Goal: Task Accomplishment & Management: Use online tool/utility

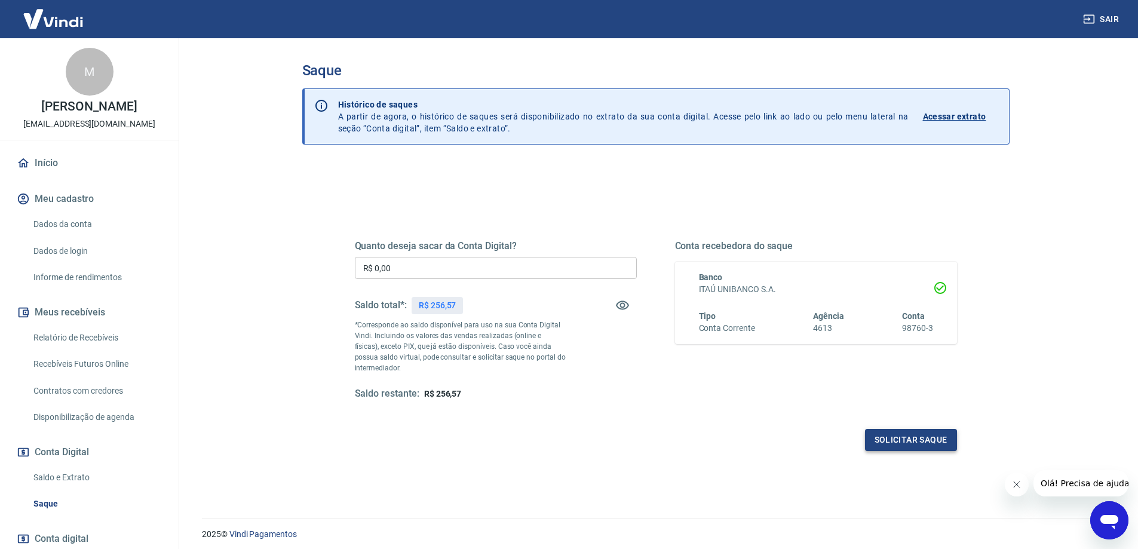
click at [900, 437] on button "Solicitar saque" at bounding box center [911, 440] width 92 height 22
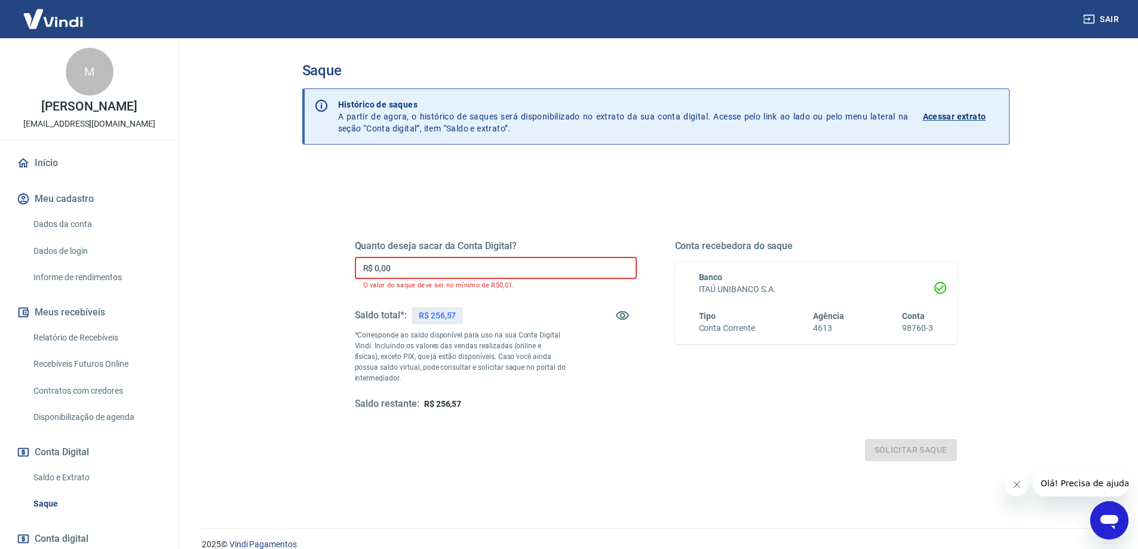
click at [373, 260] on input "R$ 0,00" at bounding box center [496, 268] width 282 height 22
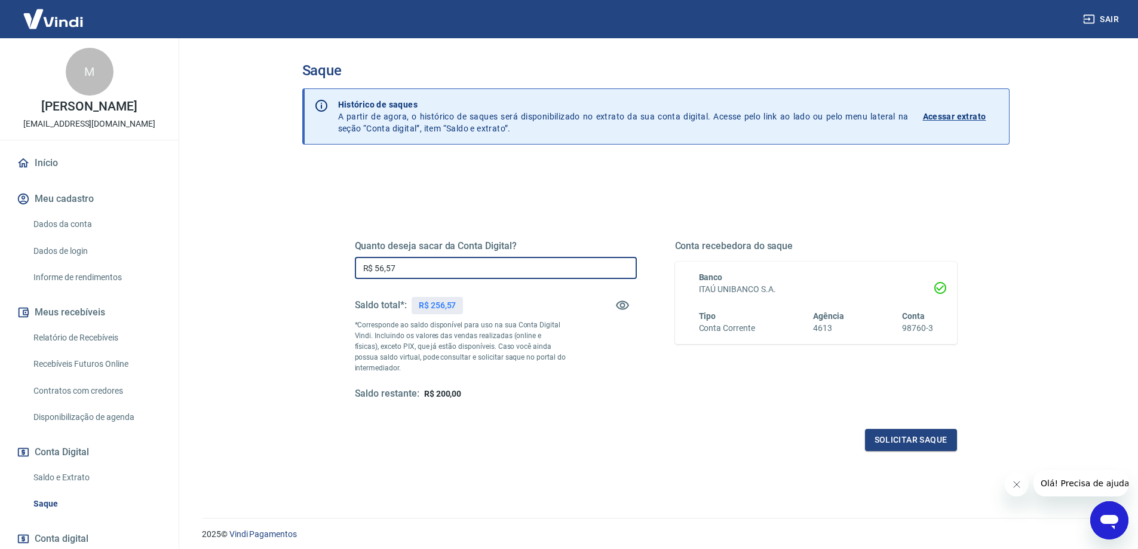
drag, startPoint x: 410, startPoint y: 270, endPoint x: 333, endPoint y: 258, distance: 78.0
click at [334, 259] on div "Quanto deseja sacar da Conta Digital? R$ 56,57 ​ Saldo total*: R$ 256,57 *Corre…" at bounding box center [655, 327] width 659 height 278
type input "R$ 256,57"
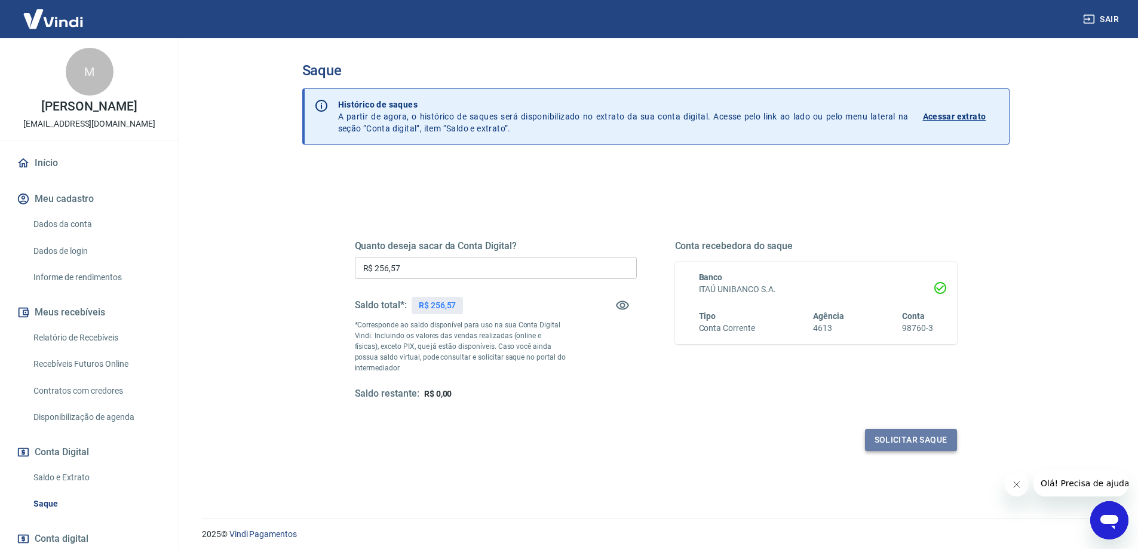
click at [918, 440] on button "Solicitar saque" at bounding box center [911, 440] width 92 height 22
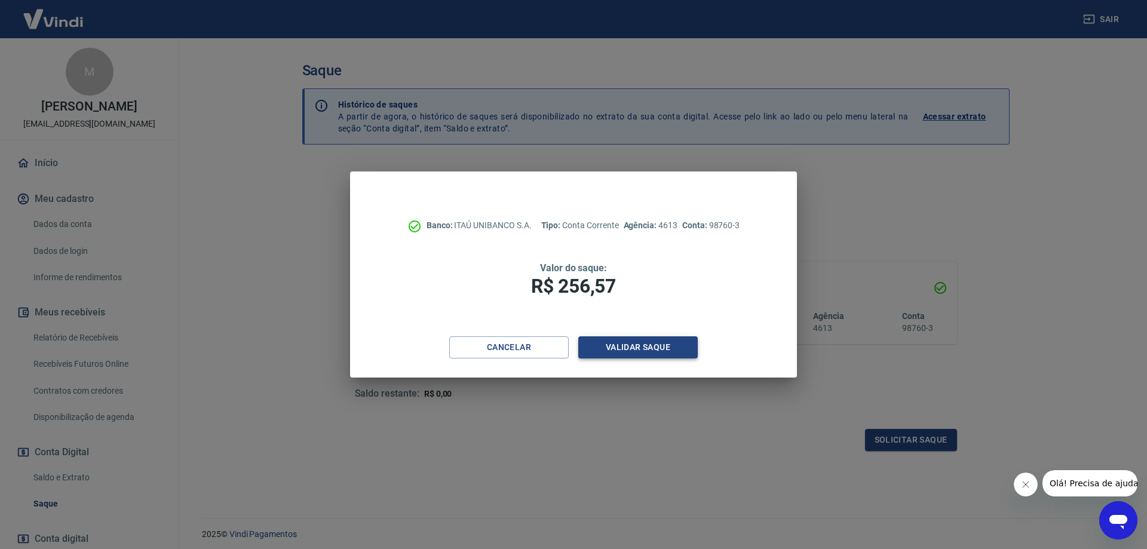
click at [638, 345] on button "Validar saque" at bounding box center [637, 347] width 119 height 22
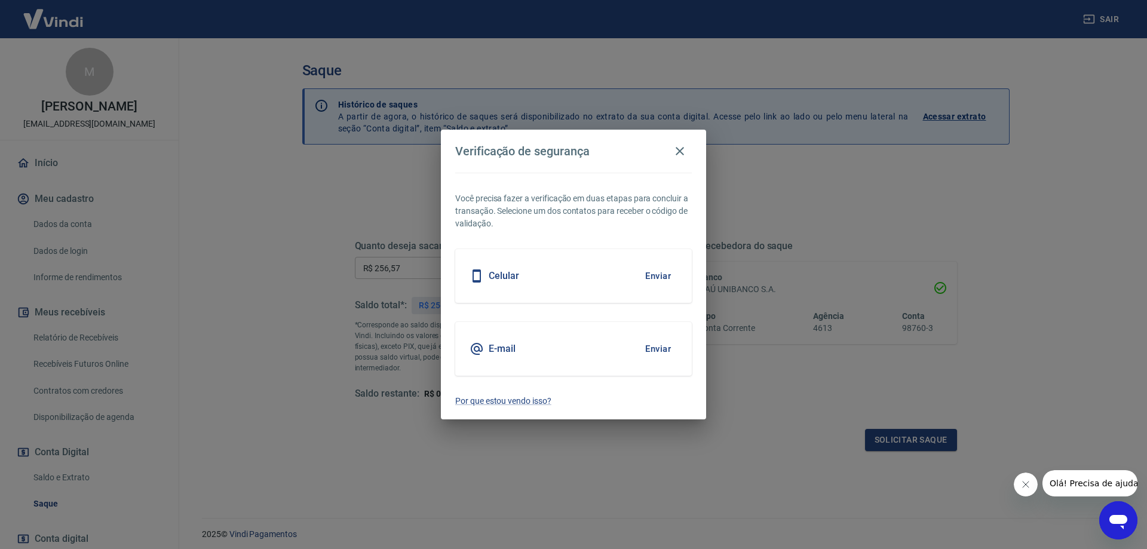
click at [658, 348] on button "Enviar" at bounding box center [657, 348] width 39 height 25
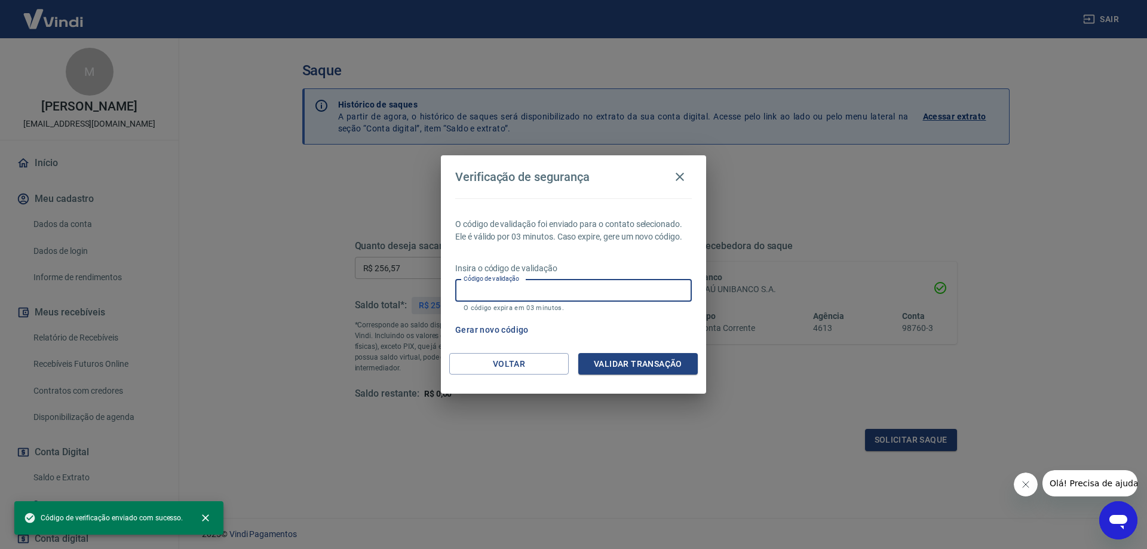
drag, startPoint x: 489, startPoint y: 293, endPoint x: 480, endPoint y: 291, distance: 8.6
click at [489, 293] on input "Código de validação" at bounding box center [573, 290] width 236 height 22
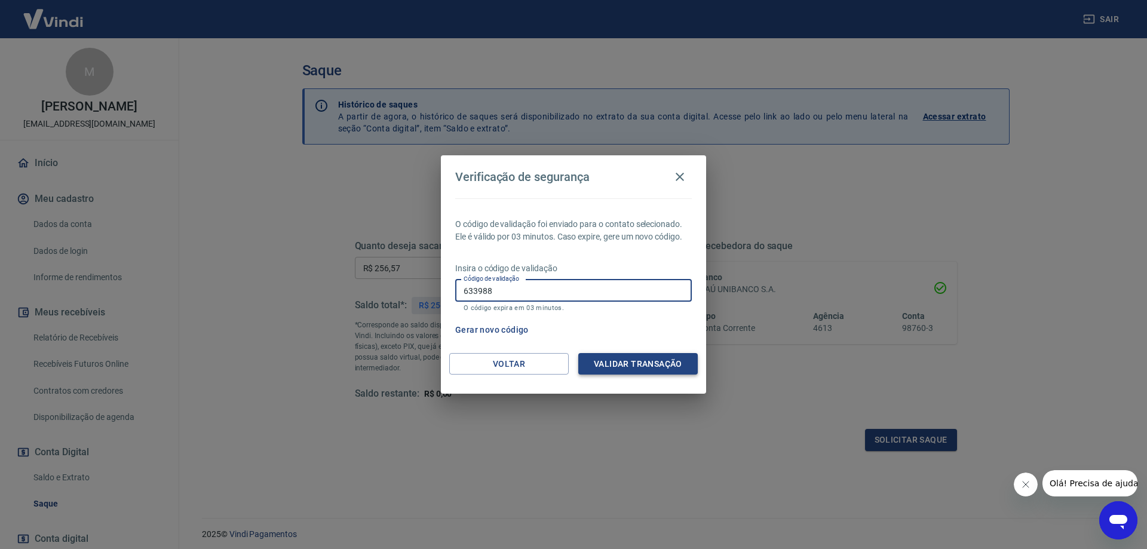
type input "633988"
click at [631, 357] on button "Validar transação" at bounding box center [637, 364] width 119 height 22
